Goal: Information Seeking & Learning: Learn about a topic

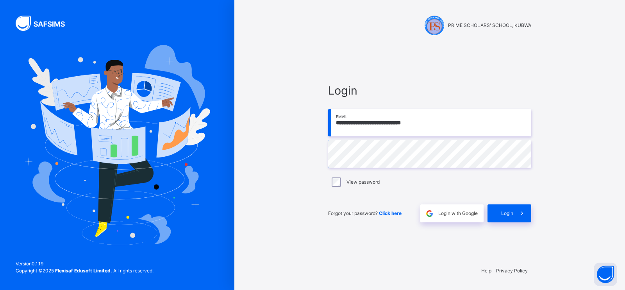
click at [543, 87] on div "**********" at bounding box center [429, 145] width 234 height 290
click at [517, 214] on span at bounding box center [522, 213] width 18 height 18
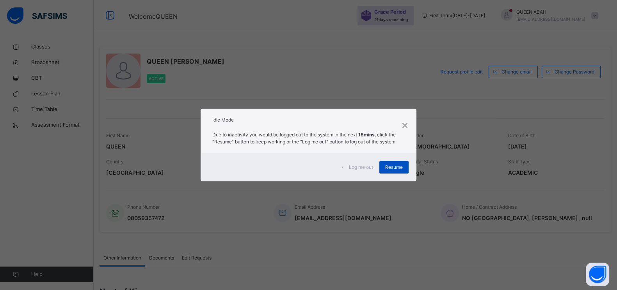
click at [398, 169] on span "Resume" at bounding box center [394, 167] width 18 height 7
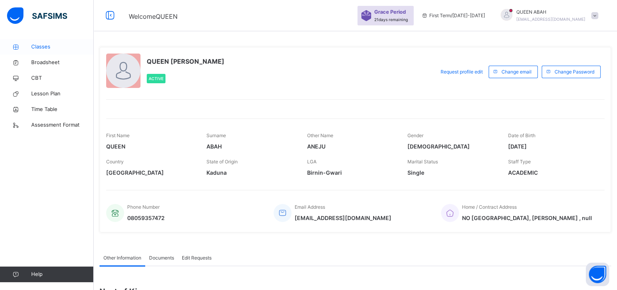
click at [50, 48] on span "Classes" at bounding box center [62, 47] width 62 height 8
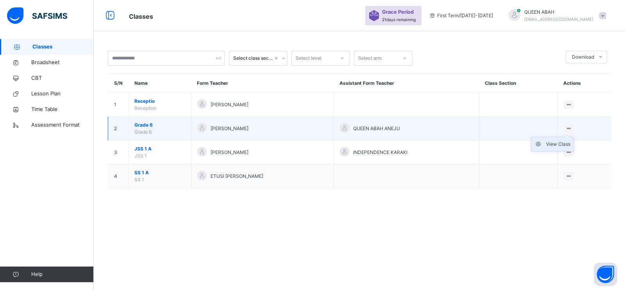
click at [546, 145] on icon at bounding box center [540, 144] width 12 height 8
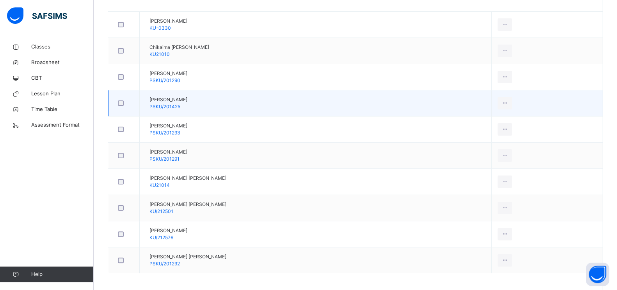
scroll to position [97, 0]
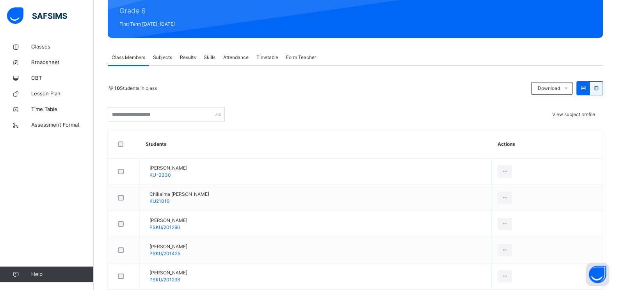
click at [581, 116] on span "View subject profile" at bounding box center [573, 114] width 43 height 6
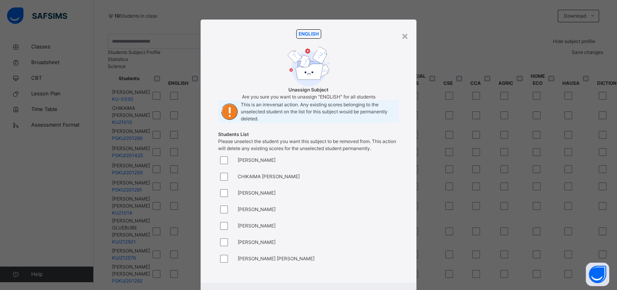
scroll to position [211, 0]
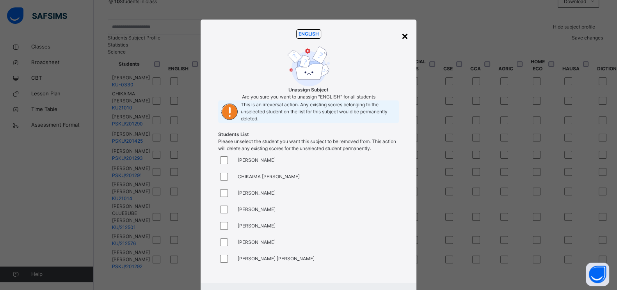
click at [406, 38] on div "×" at bounding box center [404, 35] width 7 height 16
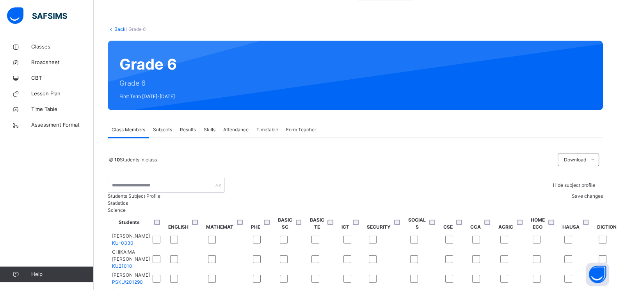
scroll to position [16, 0]
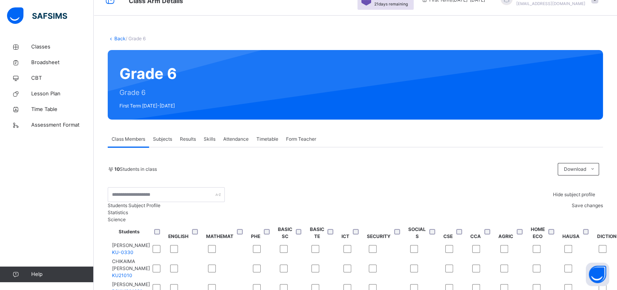
click at [575, 194] on span "Hide subject profile" at bounding box center [574, 194] width 42 height 6
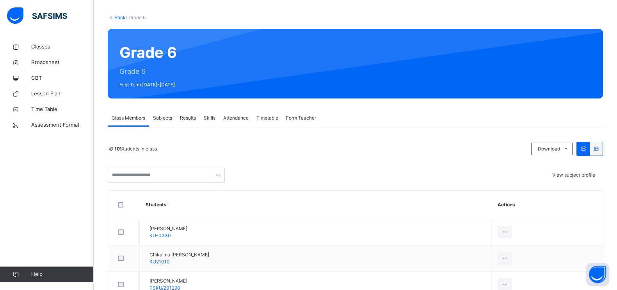
scroll to position [25, 0]
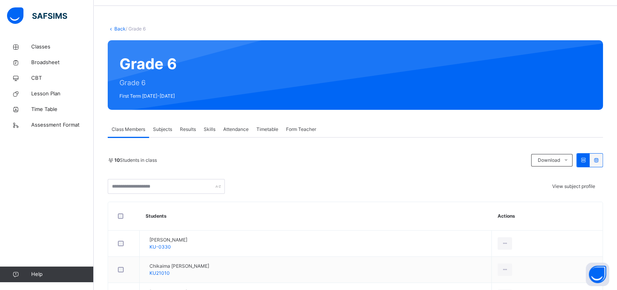
click at [156, 125] on div "Subjects" at bounding box center [162, 129] width 27 height 16
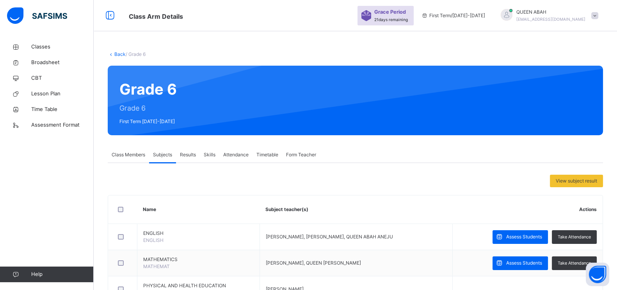
scroll to position [48, 0]
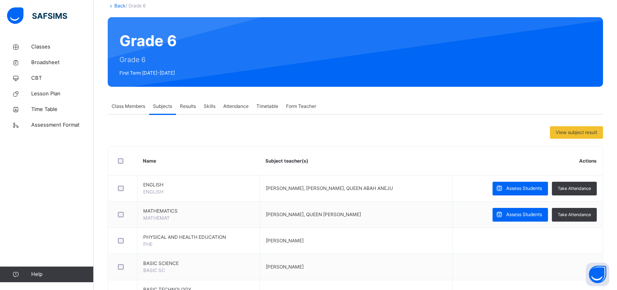
click at [126, 107] on span "Class Members" at bounding box center [129, 106] width 34 height 7
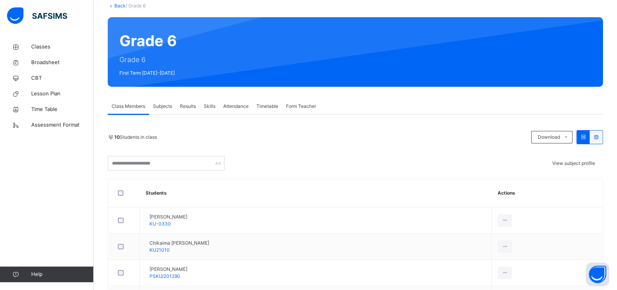
click at [166, 113] on div "Subjects" at bounding box center [162, 106] width 27 height 16
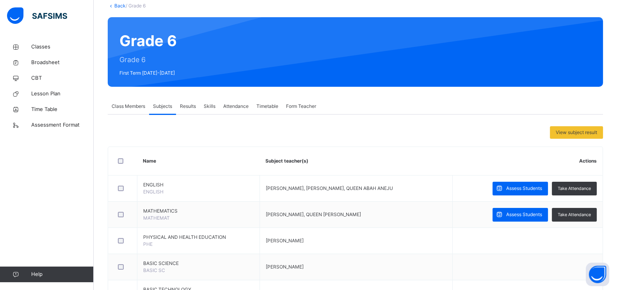
click at [132, 108] on span "Class Members" at bounding box center [129, 106] width 34 height 7
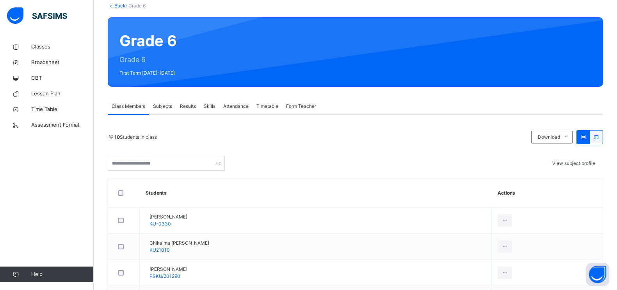
click at [158, 96] on div "Back / Grade 6 Grade 6 Grade 6 First Term [DATE]-[DATE] Class Members Subjects …" at bounding box center [356, 251] width 524 height 521
click at [45, 47] on span "Classes" at bounding box center [62, 47] width 62 height 8
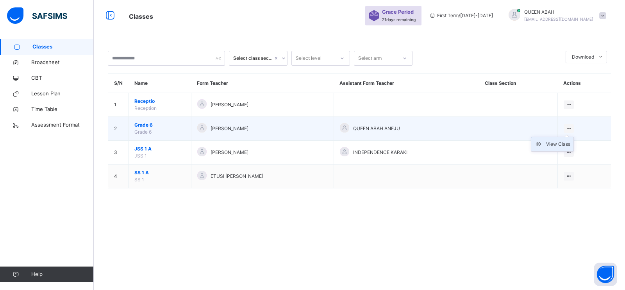
click at [564, 143] on div "View Class" at bounding box center [558, 144] width 24 height 8
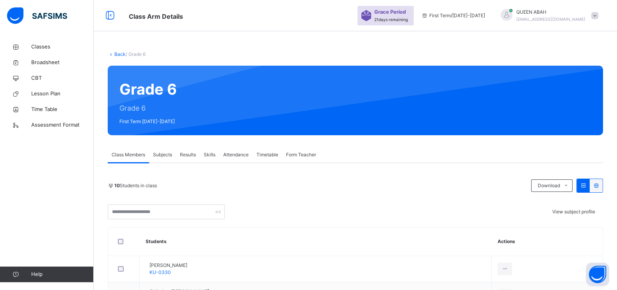
scroll to position [48, 0]
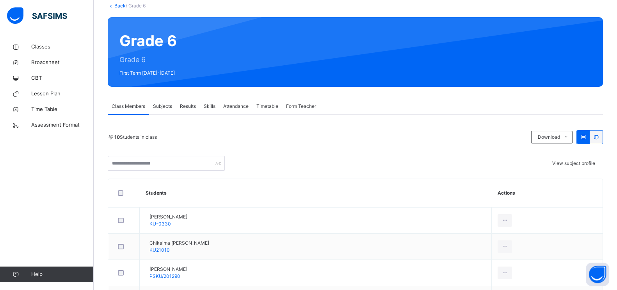
click at [164, 109] on div "Subjects" at bounding box center [162, 106] width 27 height 16
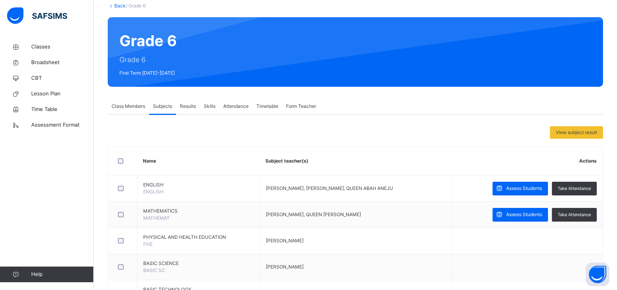
click at [166, 107] on span "Subjects" at bounding box center [162, 106] width 19 height 7
click at [128, 109] on span "Class Members" at bounding box center [129, 106] width 34 height 7
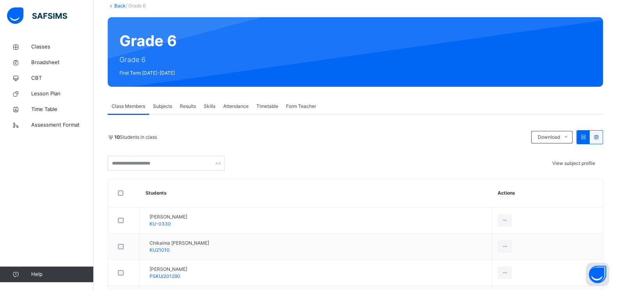
click at [579, 162] on span "View subject profile" at bounding box center [573, 163] width 43 height 6
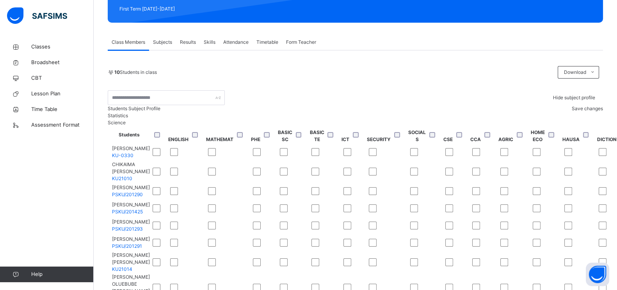
scroll to position [97, 0]
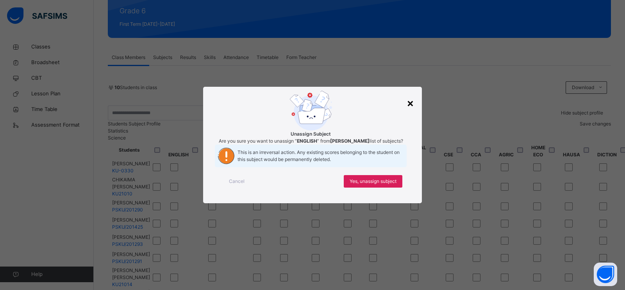
click at [410, 94] on div "×" at bounding box center [409, 102] width 7 height 16
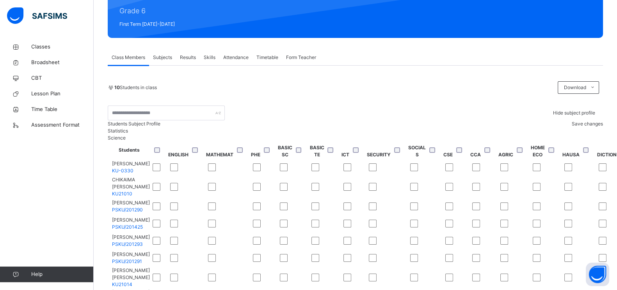
click at [589, 126] on span "Save changes" at bounding box center [587, 124] width 31 height 6
click at [576, 127] on div "Save changes" at bounding box center [587, 123] width 31 height 7
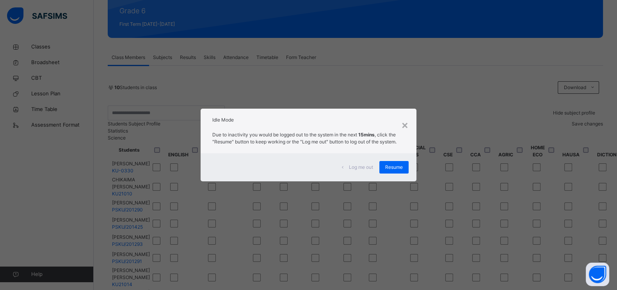
drag, startPoint x: 397, startPoint y: 167, endPoint x: 242, endPoint y: 186, distance: 156.5
click at [397, 167] on span "Resume" at bounding box center [394, 167] width 18 height 7
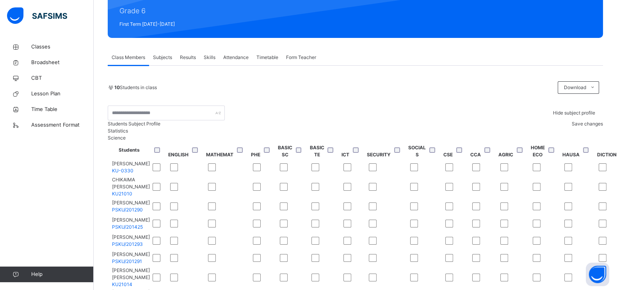
click at [165, 58] on span "Subjects" at bounding box center [162, 57] width 19 height 7
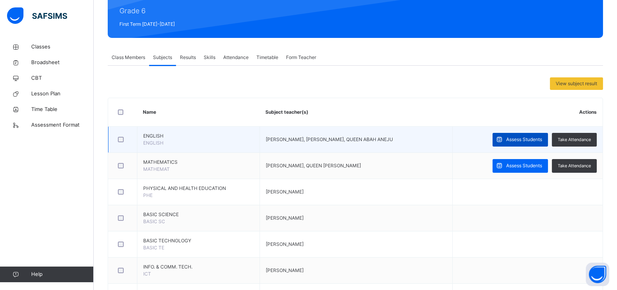
click at [532, 141] on span "Assess Students" at bounding box center [524, 139] width 36 height 7
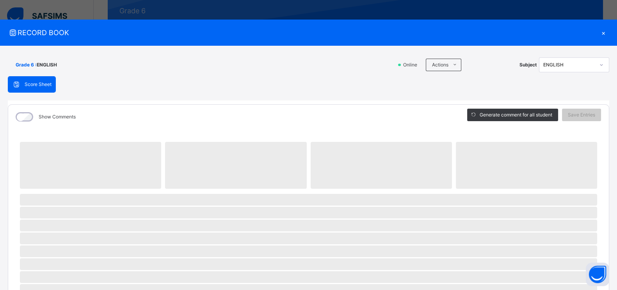
click at [598, 33] on div "×" at bounding box center [604, 32] width 12 height 11
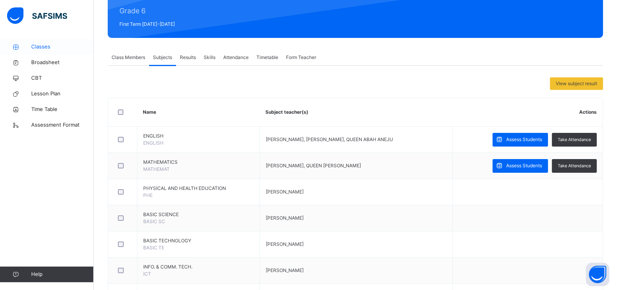
drag, startPoint x: 138, startPoint y: 62, endPoint x: 53, endPoint y: 48, distance: 86.3
click at [135, 61] on div "Class Members" at bounding box center [128, 58] width 41 height 16
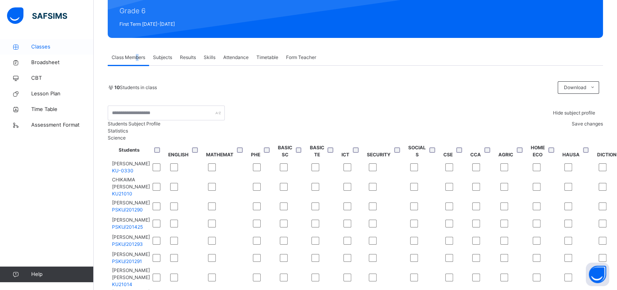
click at [37, 46] on span "Classes" at bounding box center [62, 47] width 62 height 8
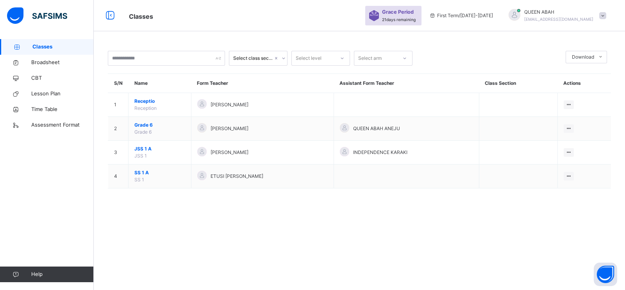
click at [557, 124] on td at bounding box center [518, 129] width 78 height 24
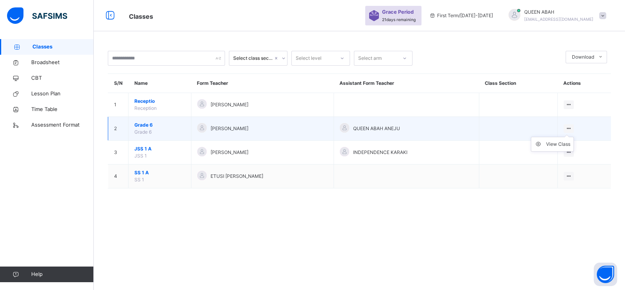
click at [573, 137] on ul "View Class" at bounding box center [552, 144] width 43 height 15
click at [560, 143] on div "View Class" at bounding box center [558, 144] width 24 height 8
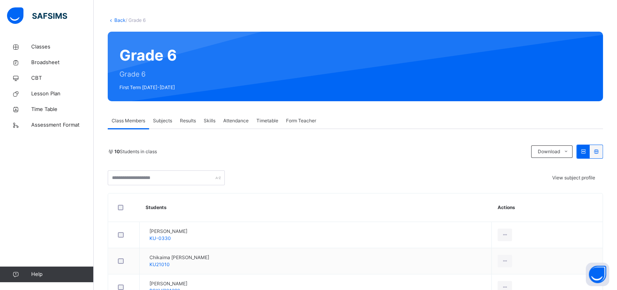
scroll to position [48, 0]
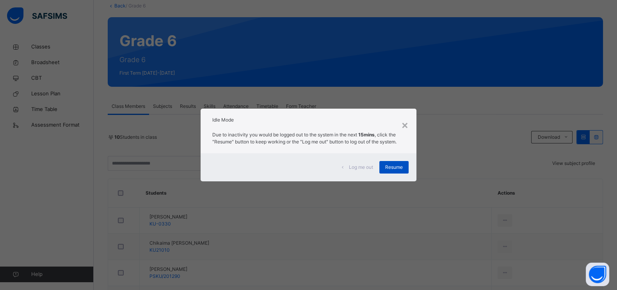
drag, startPoint x: 392, startPoint y: 158, endPoint x: 393, endPoint y: 164, distance: 5.5
click at [392, 158] on div "Log me out Resume" at bounding box center [309, 167] width 216 height 28
click at [393, 164] on span "Resume" at bounding box center [394, 167] width 18 height 7
click at [398, 169] on span "Resume" at bounding box center [394, 167] width 18 height 7
